Goal: Task Accomplishment & Management: Manage account settings

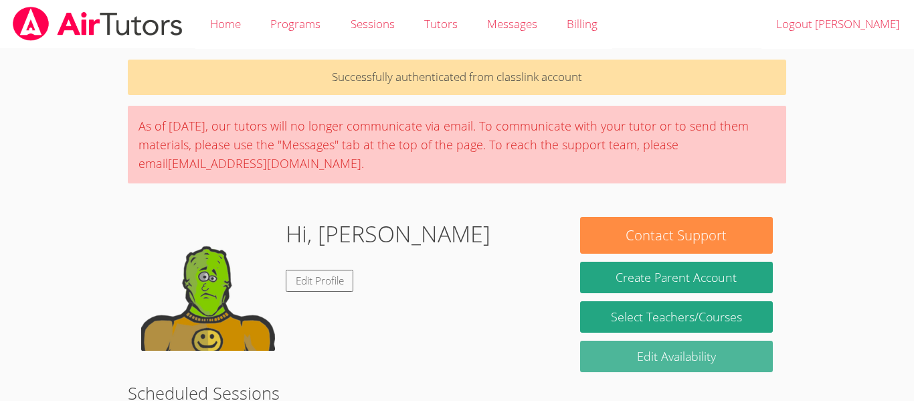
click at [765, 347] on link "Edit Availability" at bounding box center [676, 356] width 193 height 31
